Goal: Use online tool/utility: Utilize a website feature to perform a specific function

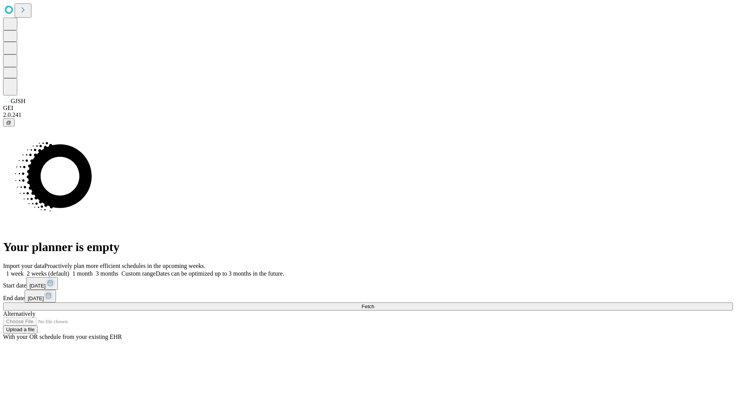
click at [374, 304] on span "Fetch" at bounding box center [368, 307] width 13 height 6
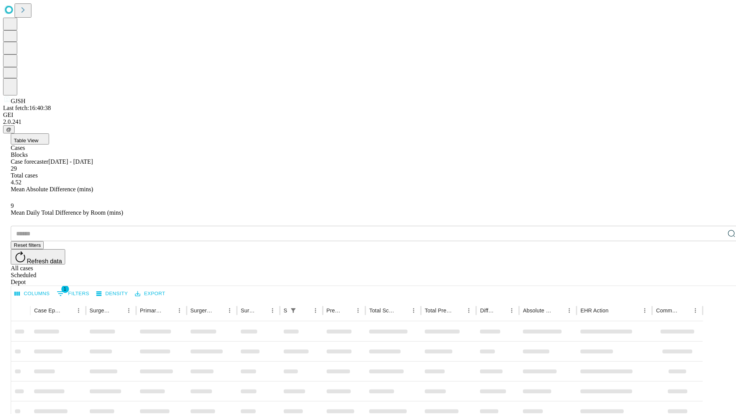
click at [38, 138] on span "Table View" at bounding box center [26, 141] width 25 height 6
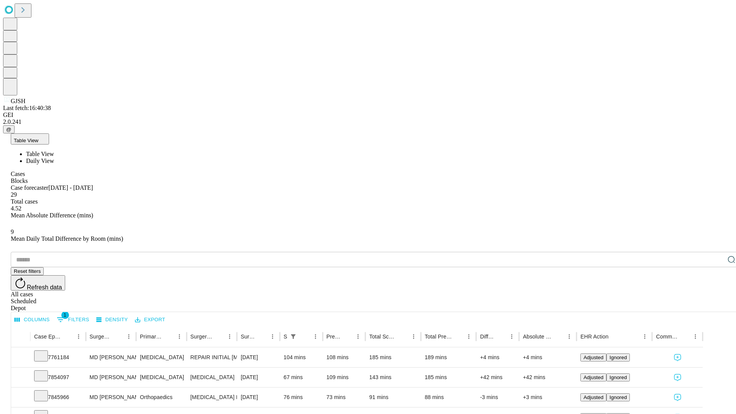
click at [54, 158] on span "Daily View" at bounding box center [40, 161] width 28 height 7
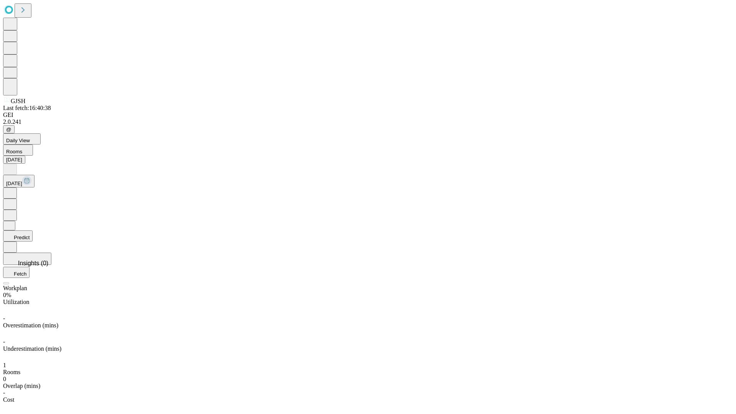
click at [33, 231] on button "Predict" at bounding box center [18, 236] width 30 height 11
